Goal: Task Accomplishment & Management: Complete application form

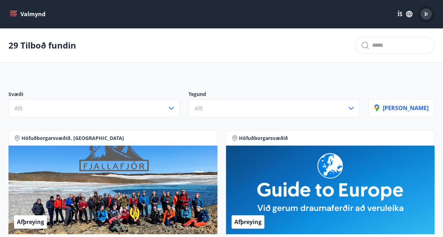
click at [430, 13] on div "Þ" at bounding box center [425, 13] width 11 height 11
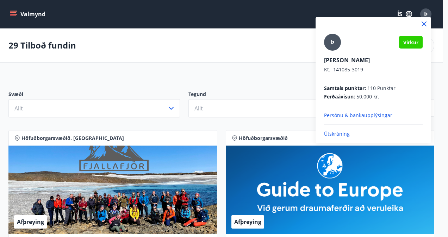
click at [353, 113] on p "Persónu & bankaupplýsingar" at bounding box center [373, 115] width 99 height 7
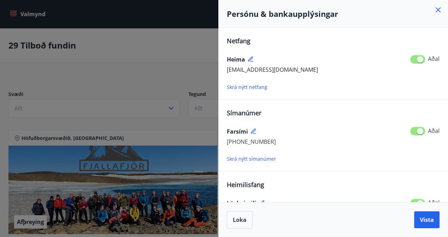
click at [343, 136] on div "Farsími" at bounding box center [333, 131] width 213 height 11
click at [438, 9] on icon at bounding box center [438, 9] width 5 height 5
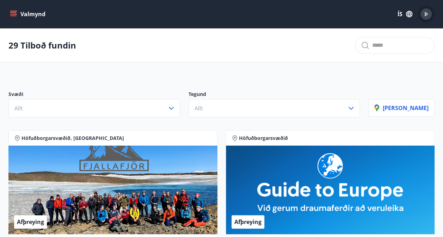
click at [11, 17] on icon "menu" at bounding box center [13, 14] width 7 height 7
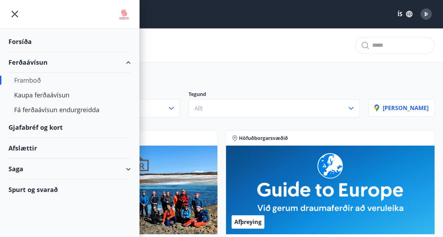
click at [31, 146] on div "Afslættir" at bounding box center [69, 148] width 122 height 21
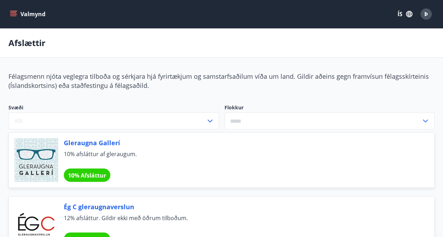
click at [426, 119] on icon at bounding box center [425, 121] width 8 height 8
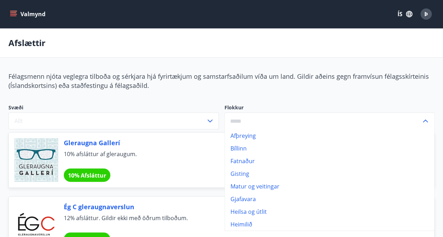
click at [259, 213] on li "Heilsa og útlit" at bounding box center [330, 212] width 210 height 13
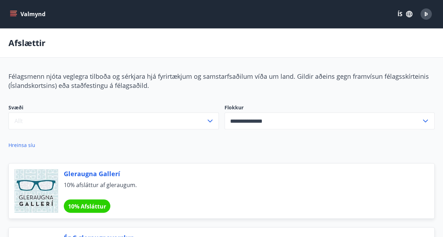
click at [423, 121] on icon at bounding box center [425, 121] width 5 height 3
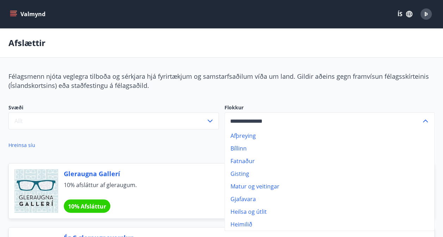
click at [278, 183] on li "Matur og veitingar" at bounding box center [330, 186] width 210 height 13
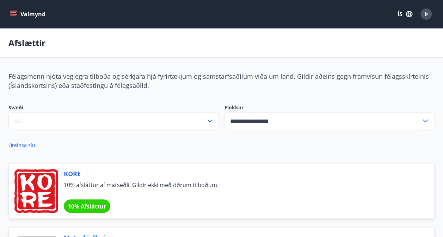
click at [426, 120] on icon at bounding box center [425, 121] width 8 height 8
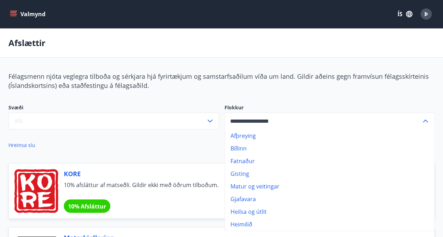
click at [308, 134] on li "Afþreying" at bounding box center [330, 136] width 210 height 13
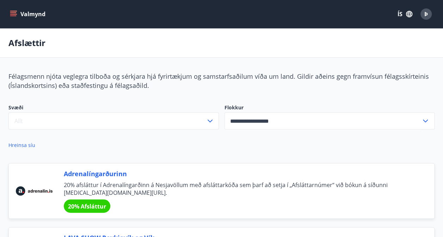
type input "*********"
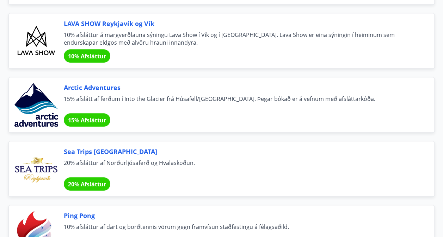
scroll to position [213, 0]
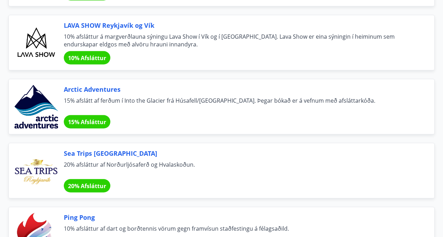
click at [89, 179] on div "20% Afsláttur" at bounding box center [87, 185] width 47 height 13
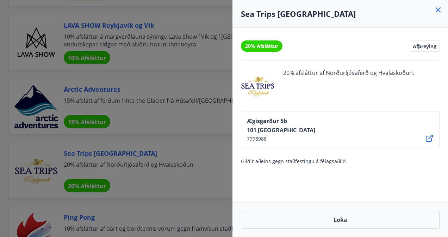
click at [258, 79] on div at bounding box center [258, 86] width 34 height 34
click at [268, 49] on span "20% Afsláttur" at bounding box center [261, 46] width 33 height 7
click at [255, 87] on div at bounding box center [258, 86] width 34 height 34
drag, startPoint x: 274, startPoint y: 86, endPoint x: 241, endPoint y: 86, distance: 32.8
click at [241, 86] on div at bounding box center [258, 86] width 34 height 34
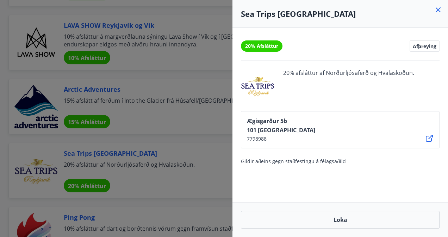
click at [213, 150] on div at bounding box center [224, 118] width 448 height 237
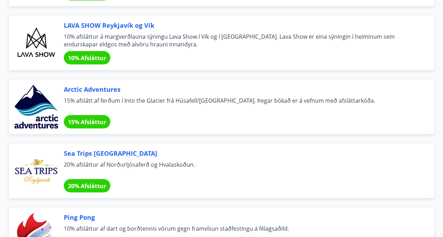
click at [99, 153] on span "Sea Trips [GEOGRAPHIC_DATA]" at bounding box center [240, 153] width 353 height 9
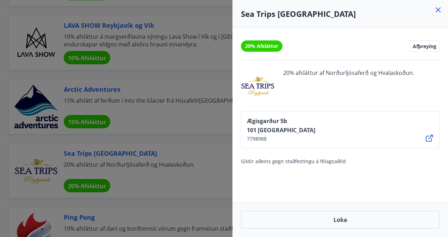
click at [117, 129] on div at bounding box center [224, 118] width 448 height 237
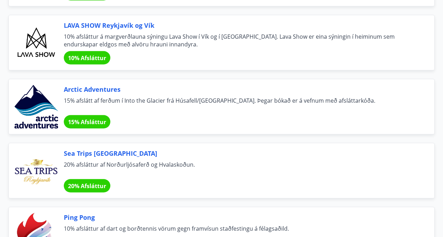
click at [93, 153] on span "Sea Trips [GEOGRAPHIC_DATA]" at bounding box center [240, 153] width 353 height 9
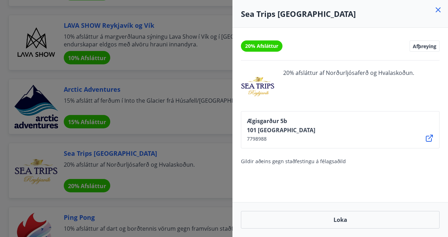
click at [429, 139] on icon at bounding box center [429, 138] width 8 height 8
click at [439, 8] on icon at bounding box center [438, 10] width 8 height 8
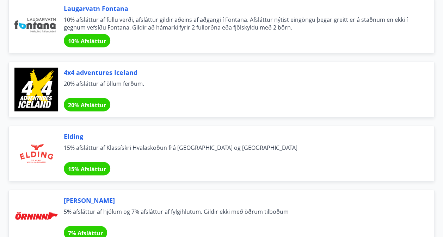
scroll to position [748, 0]
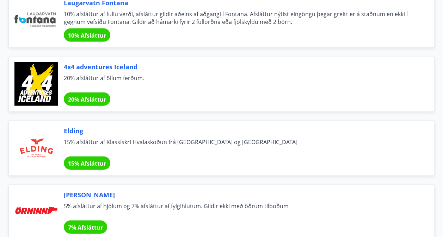
click at [95, 62] on span "4x4 adventures Iceland" at bounding box center [240, 66] width 353 height 9
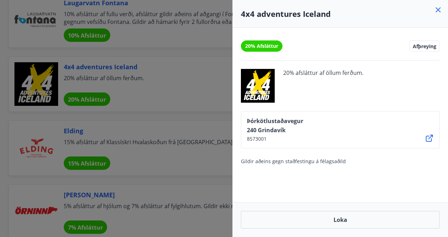
click at [433, 137] on icon at bounding box center [429, 138] width 7 height 7
click at [149, 163] on div at bounding box center [224, 118] width 448 height 237
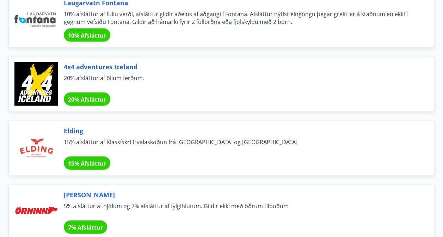
click at [73, 129] on span "Elding" at bounding box center [240, 130] width 353 height 9
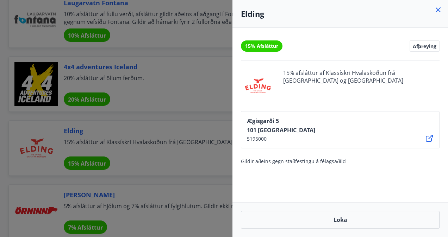
click at [430, 140] on icon at bounding box center [429, 138] width 8 height 8
click at [160, 82] on div at bounding box center [224, 118] width 448 height 237
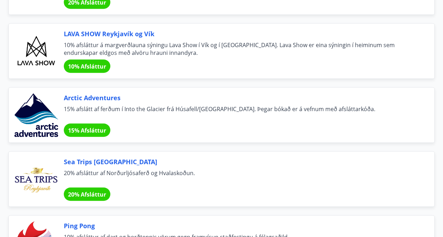
scroll to position [0, 0]
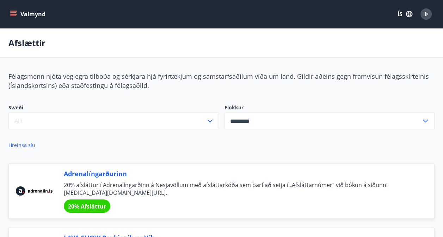
click at [429, 18] on div "Þ" at bounding box center [425, 13] width 11 height 11
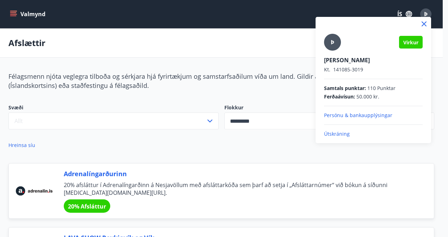
click at [344, 115] on p "Persónu & bankaupplýsingar" at bounding box center [373, 115] width 99 height 7
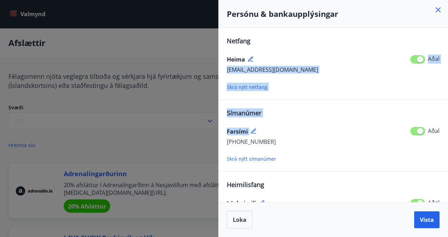
drag, startPoint x: 377, startPoint y: 124, endPoint x: 365, endPoint y: 47, distance: 78.4
click at [365, 47] on div "Netfang [PERSON_NAME] [PERSON_NAME][EMAIL_ADDRESS][DOMAIN_NAME] Aðal Skrá nýtt …" at bounding box center [333, 163] width 213 height 254
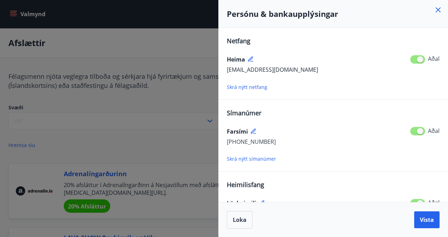
click at [179, 140] on div at bounding box center [224, 118] width 448 height 237
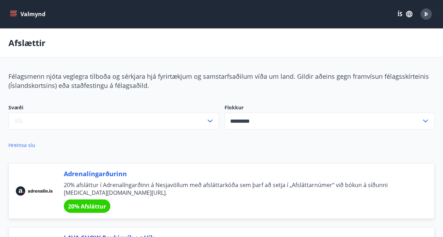
click at [430, 16] on div "Þ" at bounding box center [425, 13] width 11 height 11
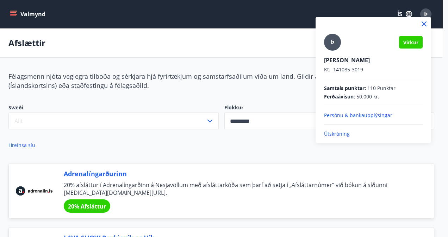
click at [11, 13] on div at bounding box center [224, 118] width 448 height 237
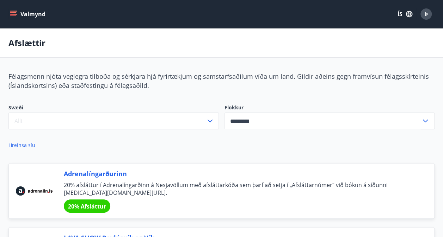
click at [11, 13] on icon "menu" at bounding box center [13, 14] width 7 height 7
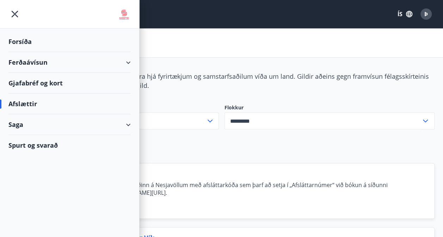
click at [128, 65] on div "Ferðaávísun" at bounding box center [69, 62] width 122 height 21
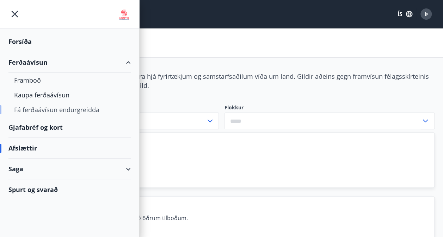
click at [65, 108] on div "Fá ferðaávísun endurgreidda" at bounding box center [69, 110] width 111 height 15
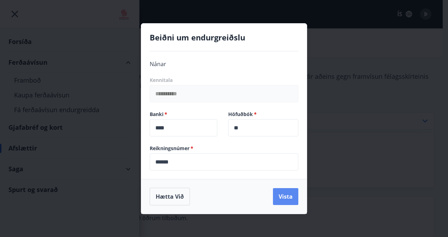
click at [285, 198] on button "Vista" at bounding box center [285, 196] width 25 height 17
